Goal: Information Seeking & Learning: Learn about a topic

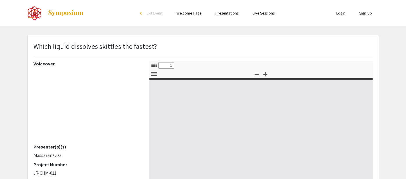
select select "custom"
type input "0"
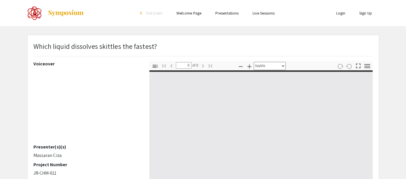
scroll to position [42, 0]
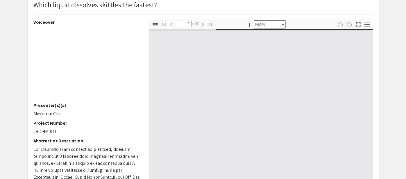
select select "auto"
type input "1"
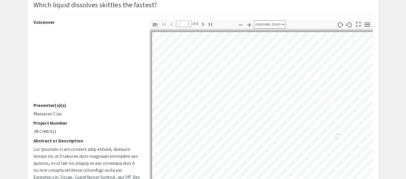
select select "auto"
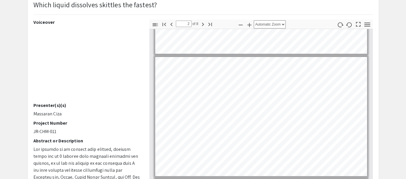
scroll to position [103, 0]
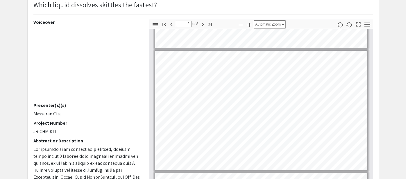
type input "1"
select select "custom"
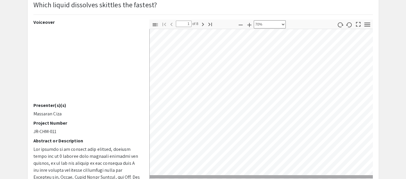
type input "2"
select select "custom"
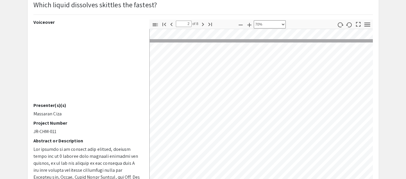
scroll to position [140, 2]
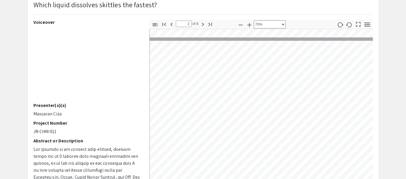
type input "1"
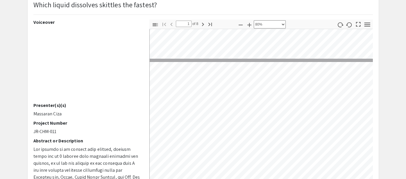
scroll to position [3, 2]
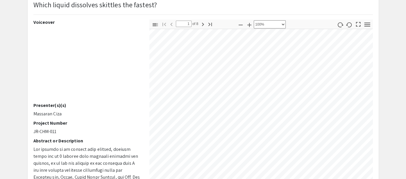
select select "custom"
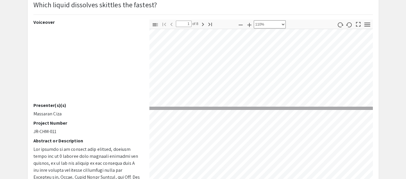
type input "2"
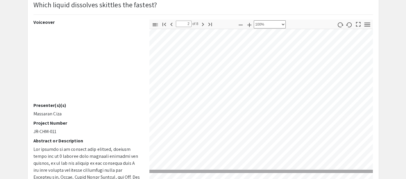
scroll to position [284, 37]
select select "custom"
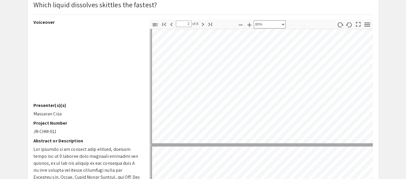
scroll to position [225, 0]
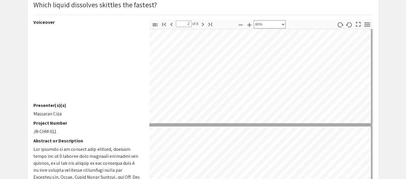
type input "3"
select select "custom"
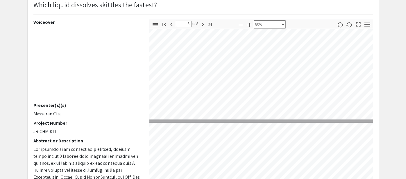
type input "2"
select select "custom"
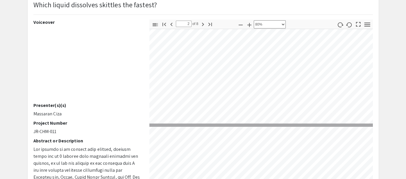
type input "3"
select select "custom"
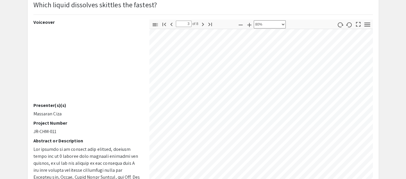
scroll to position [346, 35]
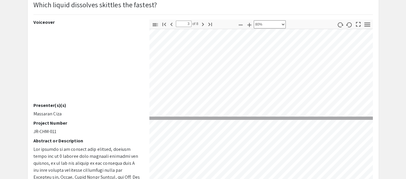
type input "4"
select select "custom"
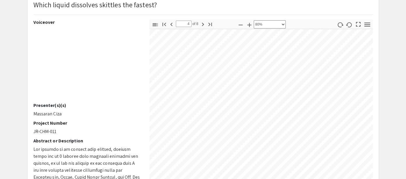
type input "5"
select select "custom"
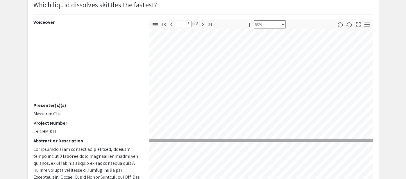
type input "6"
select select "custom"
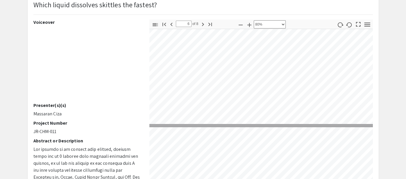
type input "7"
select select "custom"
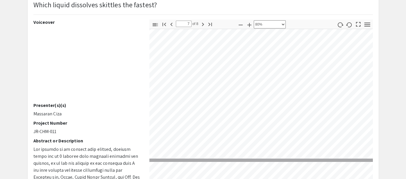
type input "8"
select select "custom"
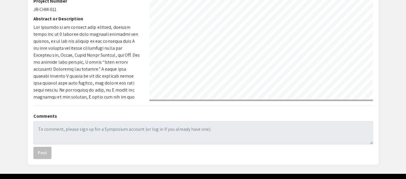
scroll to position [181, 0]
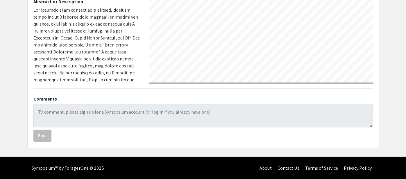
type input "7"
select select "custom"
type input "6"
select select "custom"
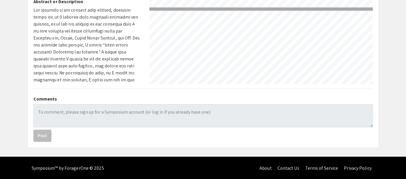
type input "5"
select select "custom"
type input "4"
select select "custom"
type input "3"
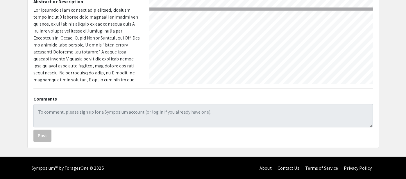
select select "custom"
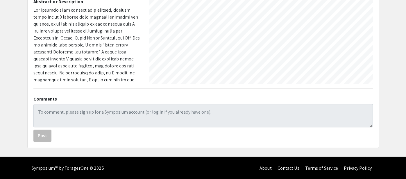
type input "2"
select select "custom"
type input "1"
select select "custom"
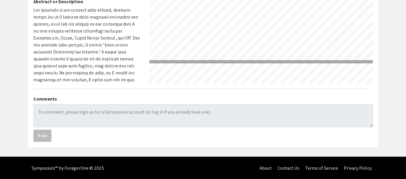
scroll to position [0, 0]
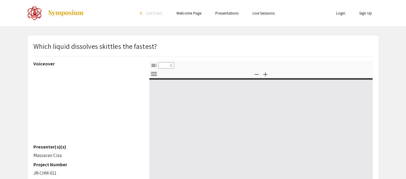
select select "custom"
type input "0"
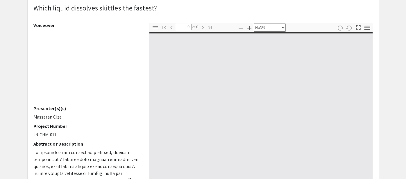
scroll to position [88, 0]
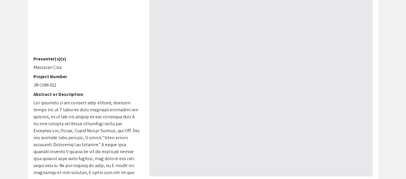
select select "auto"
type input "1"
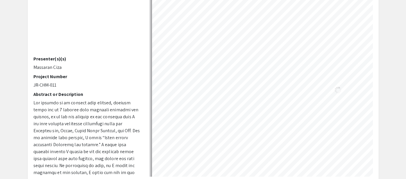
select select "custom"
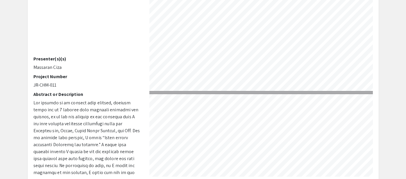
type input "2"
select select "custom"
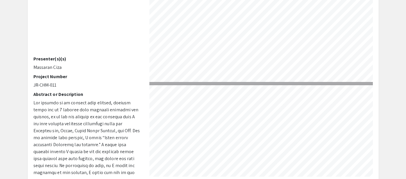
type input "3"
select select "custom"
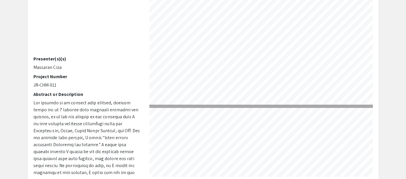
type input "4"
select select "custom"
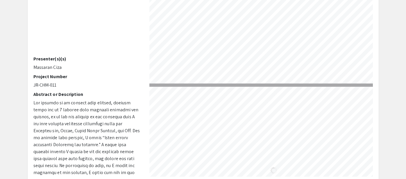
type input "5"
select select "custom"
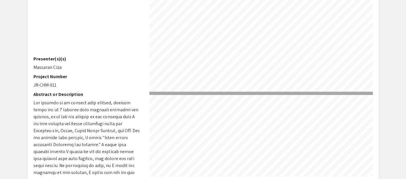
type input "6"
select select "custom"
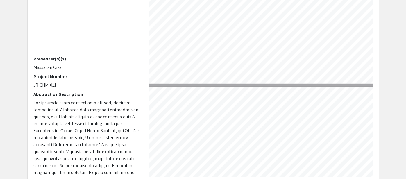
type input "7"
select select "custom"
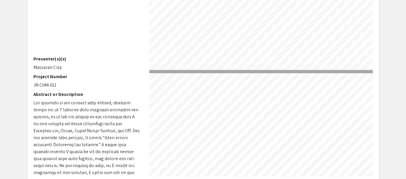
type input "8"
select select "custom"
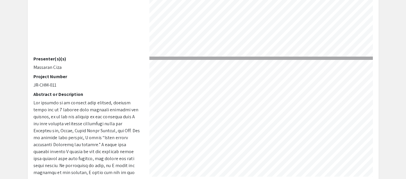
type input "7"
select select "custom"
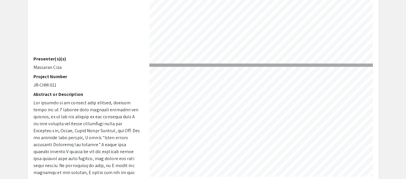
type input "6"
select select "custom"
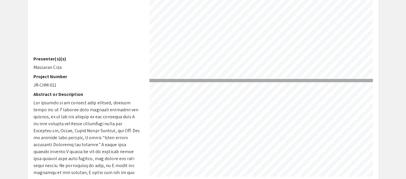
type input "5"
select select "custom"
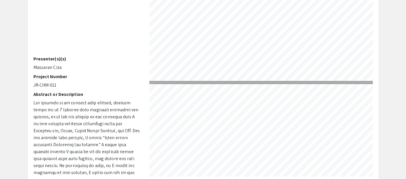
type input "4"
select select "custom"
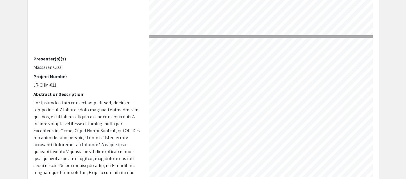
type input "3"
select select "custom"
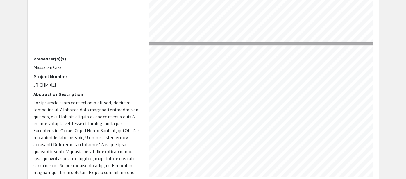
type input "2"
select select "custom"
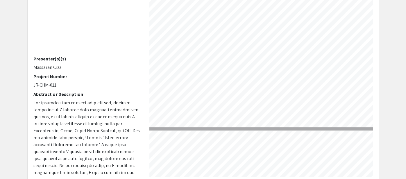
type input "1"
select select "custom"
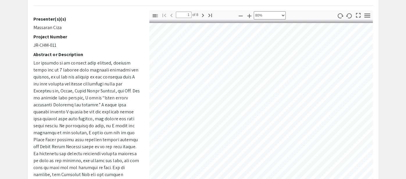
scroll to position [61, 0]
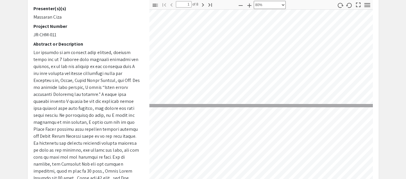
type input "2"
select select "custom"
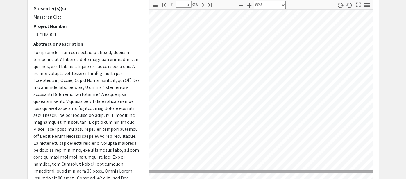
scroll to position [178, 43]
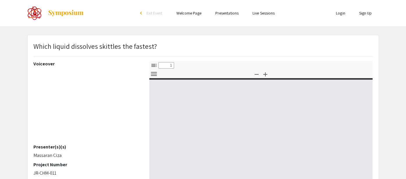
select select "custom"
type input "0"
select select "custom"
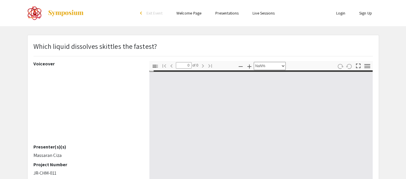
type input "1"
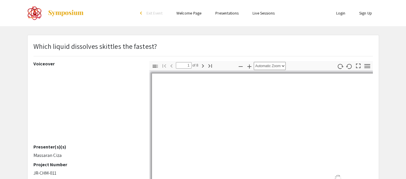
select select "custom"
type input "2"
select select "custom"
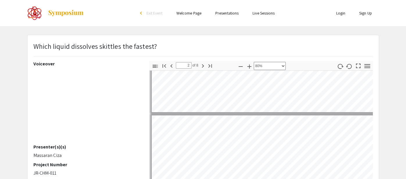
type input "3"
select select "custom"
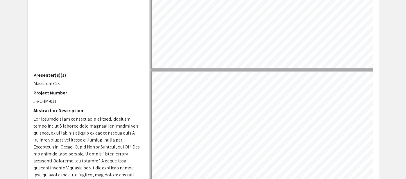
scroll to position [72, 0]
type input "4"
select select "custom"
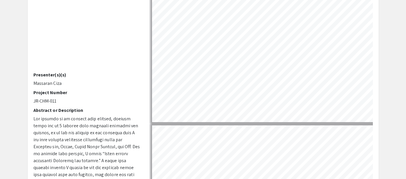
scroll to position [558, 0]
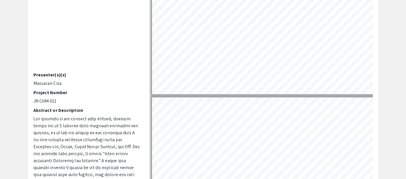
type input "3"
select select "custom"
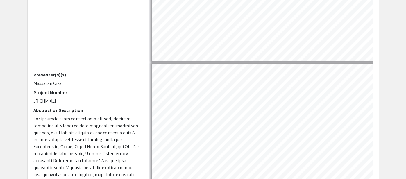
type input "2"
select select "custom"
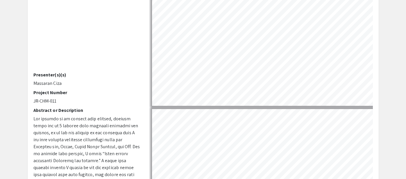
type input "3"
select select "custom"
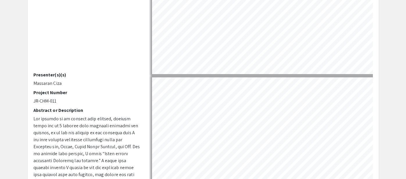
type input "2"
select select "custom"
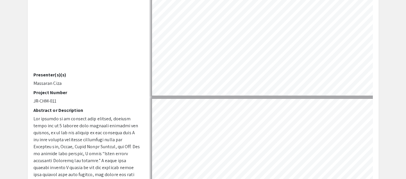
type input "1"
select select "custom"
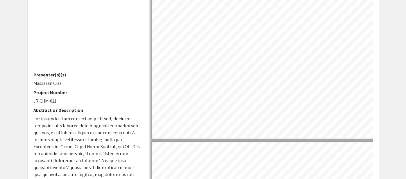
type input "2"
select select "custom"
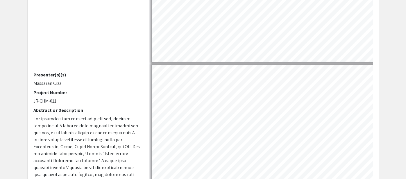
scroll to position [107, 0]
type input "3"
select select "custom"
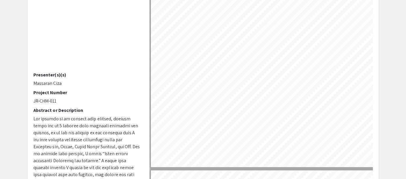
type input "4"
select select "custom"
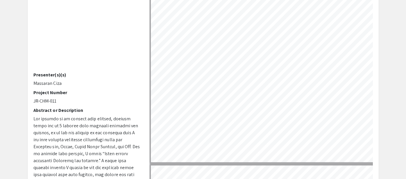
type input "5"
select select "custom"
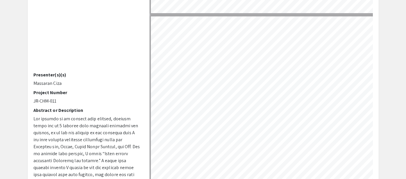
type input "6"
select select "custom"
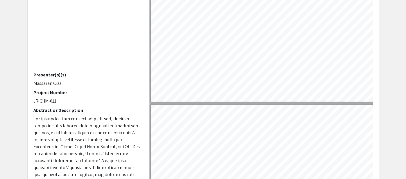
scroll to position [919, 1]
